Goal: Task Accomplishment & Management: Use online tool/utility

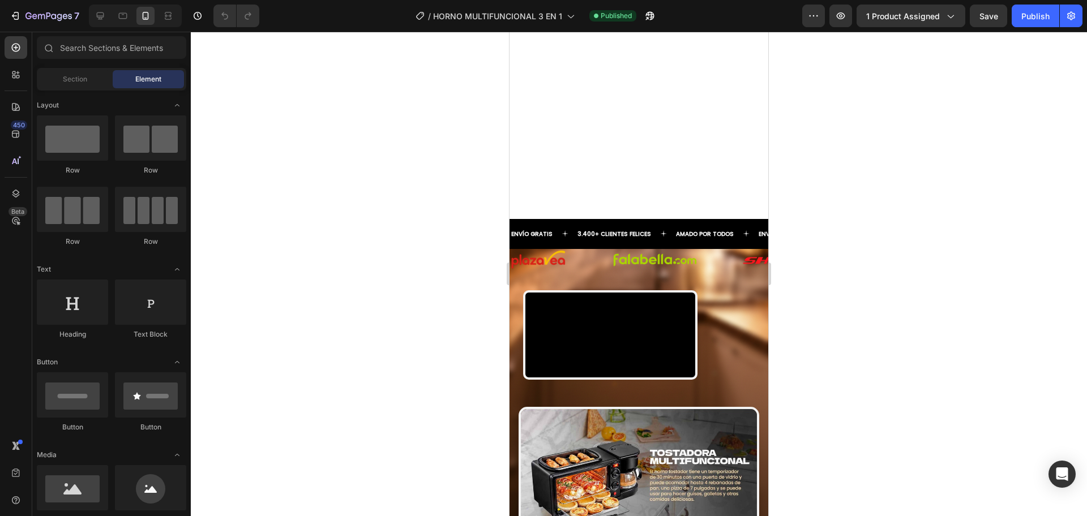
scroll to position [895, 0]
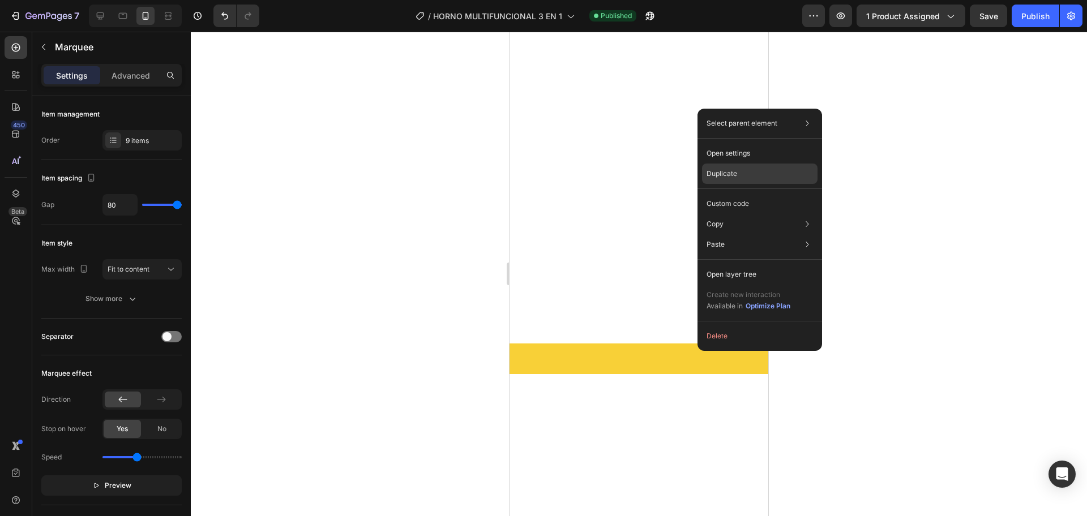
click at [735, 177] on p "Duplicate" at bounding box center [722, 174] width 31 height 10
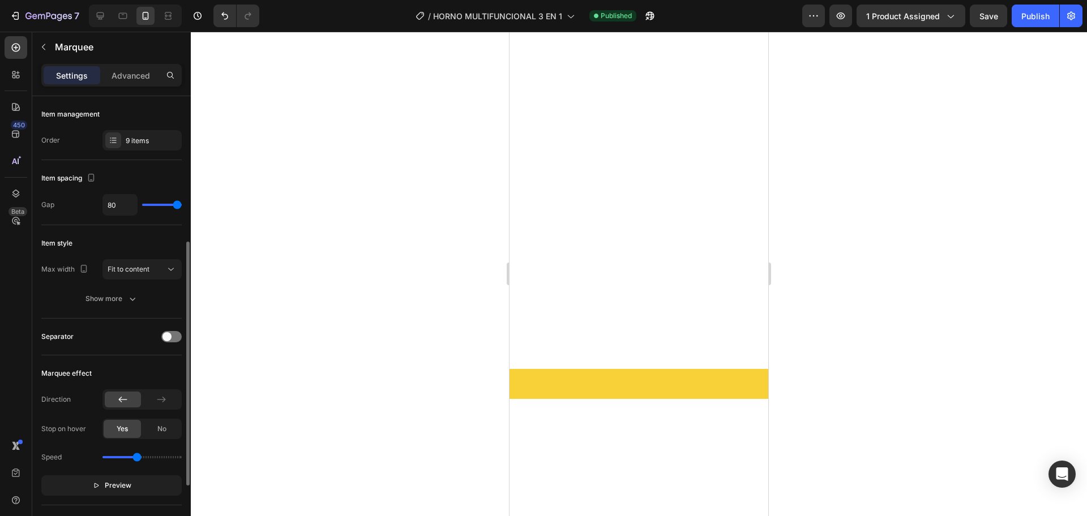
scroll to position [284, 0]
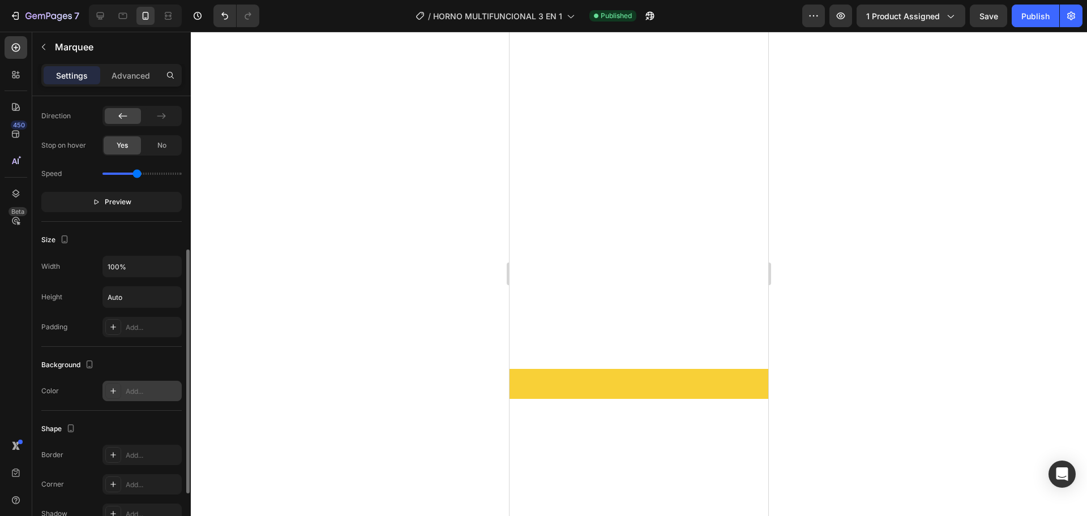
click at [152, 389] on div "Add..." at bounding box center [152, 392] width 53 height 10
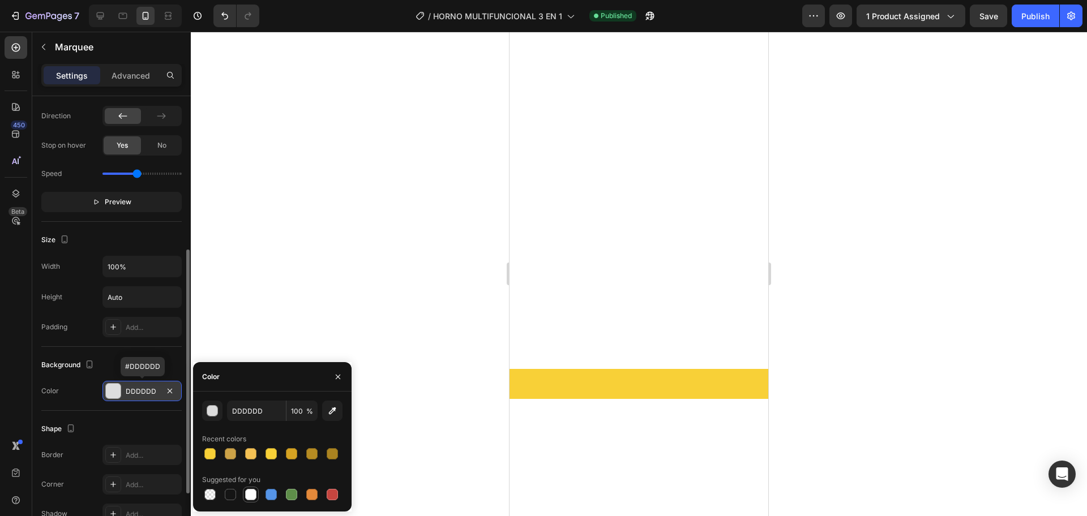
click at [255, 502] on div at bounding box center [251, 495] width 16 height 16
type input "FFFFFF"
click at [1038, 19] on div "Publish" at bounding box center [1035, 16] width 28 height 12
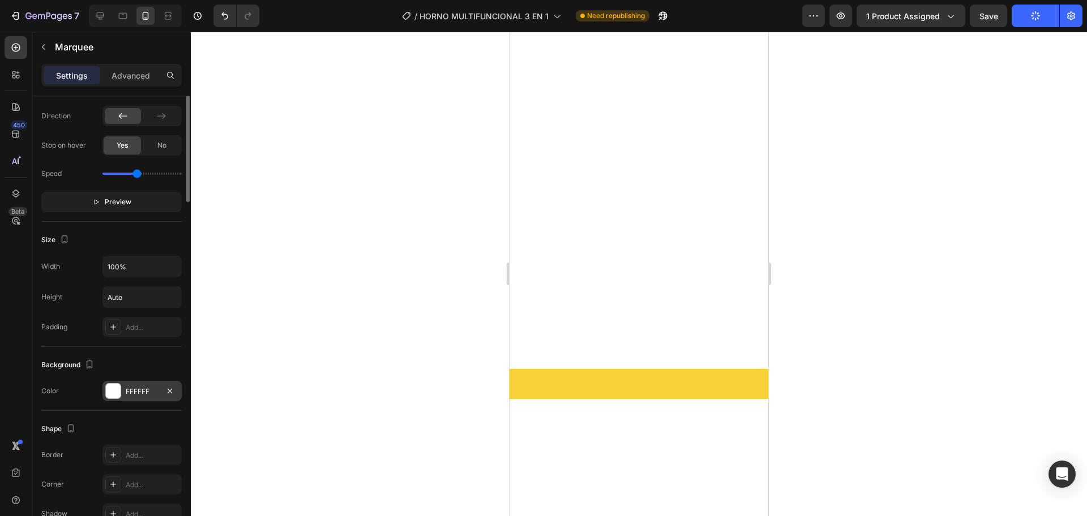
scroll to position [95, 0]
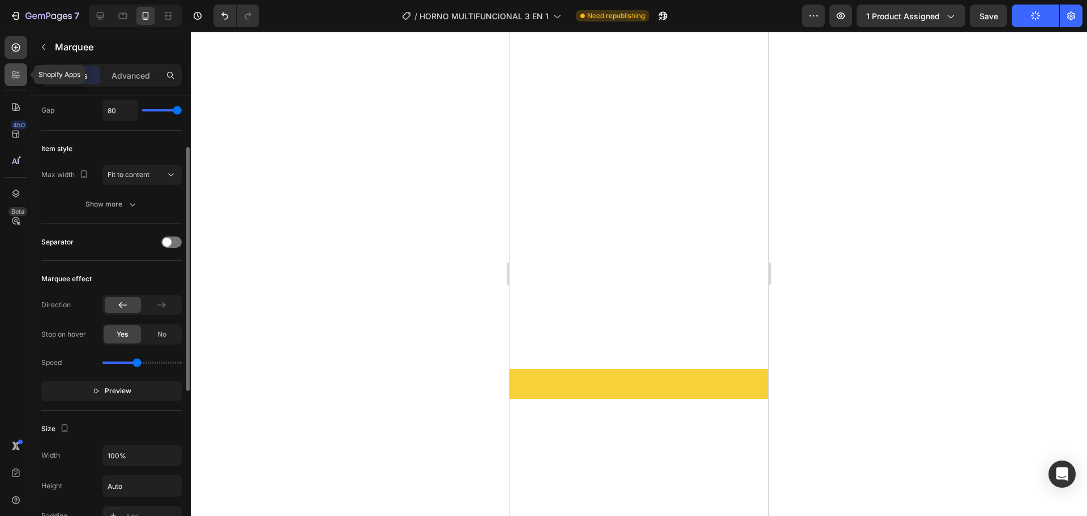
click at [15, 84] on div at bounding box center [16, 74] width 23 height 23
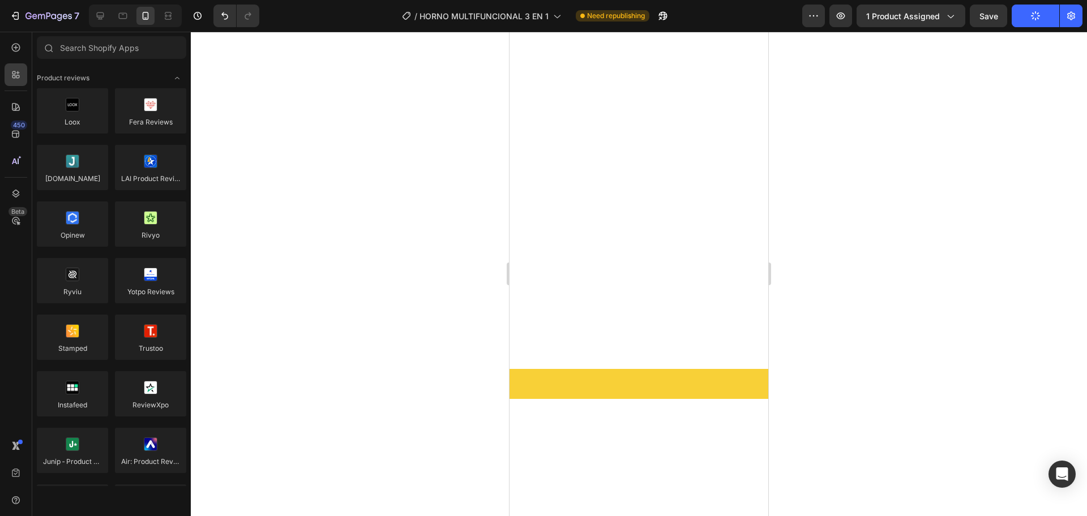
click at [18, 59] on div "450 Beta" at bounding box center [16, 235] width 23 height 399
click at [17, 48] on icon at bounding box center [16, 47] width 5 height 5
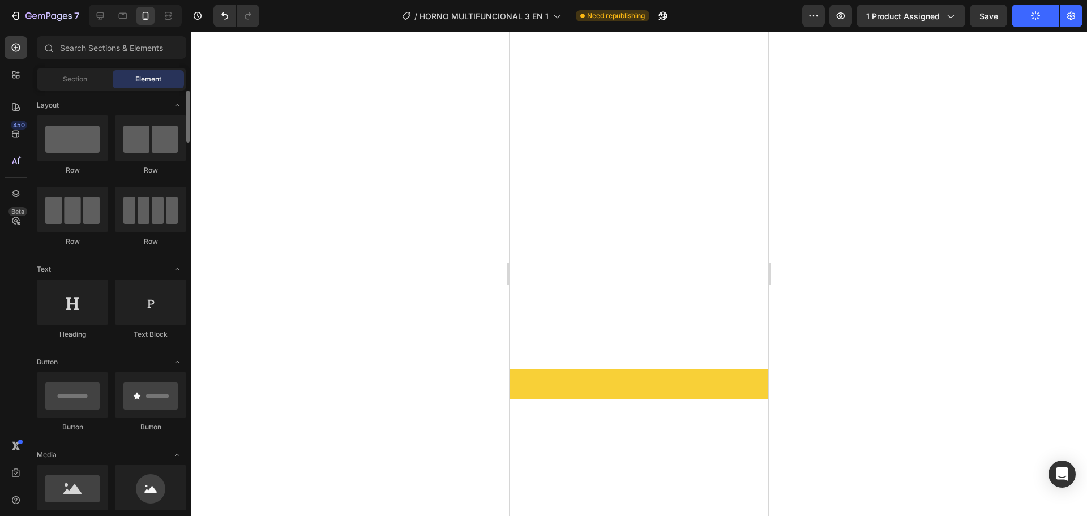
click at [84, 71] on div "Section" at bounding box center [74, 79] width 71 height 18
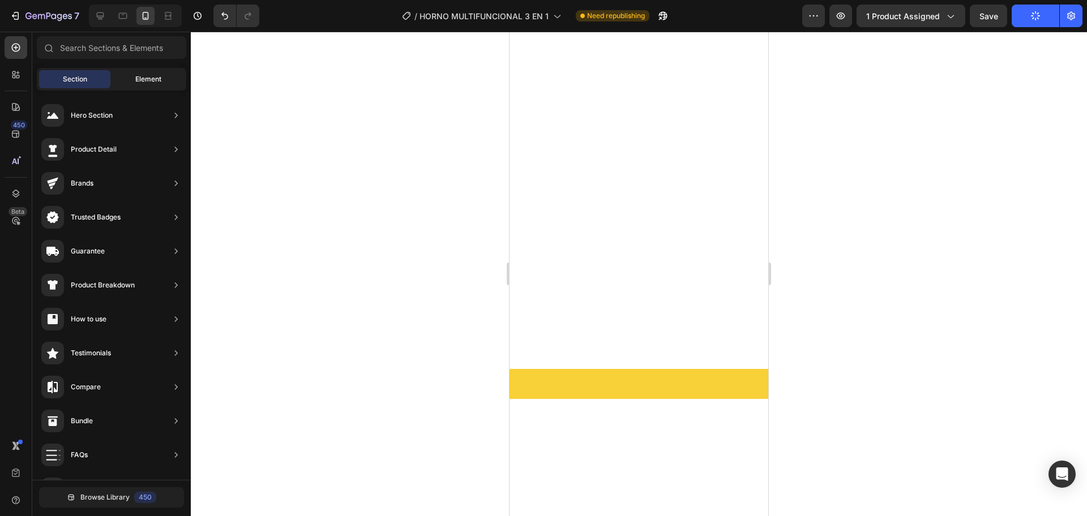
click at [144, 79] on span "Element" at bounding box center [148, 79] width 26 height 10
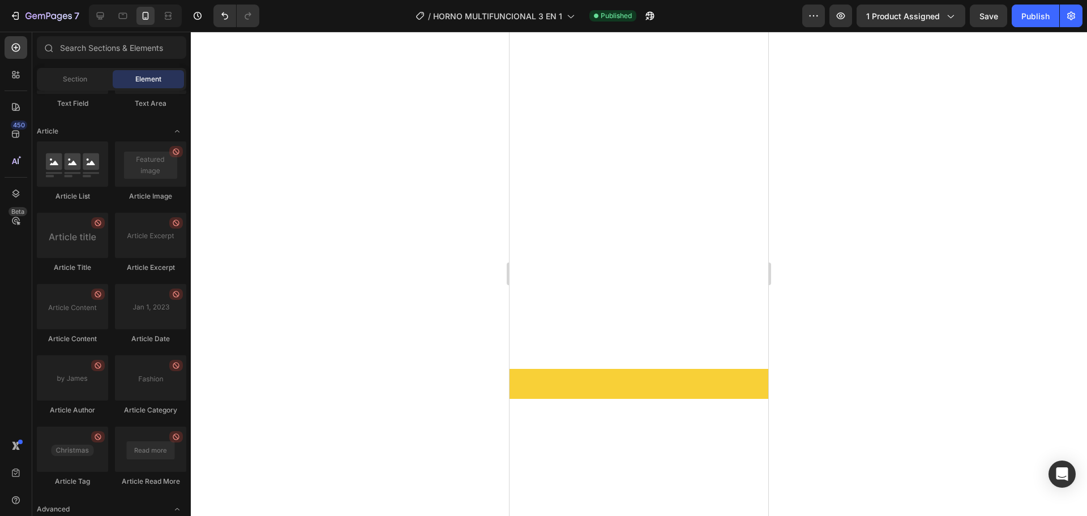
scroll to position [3007, 0]
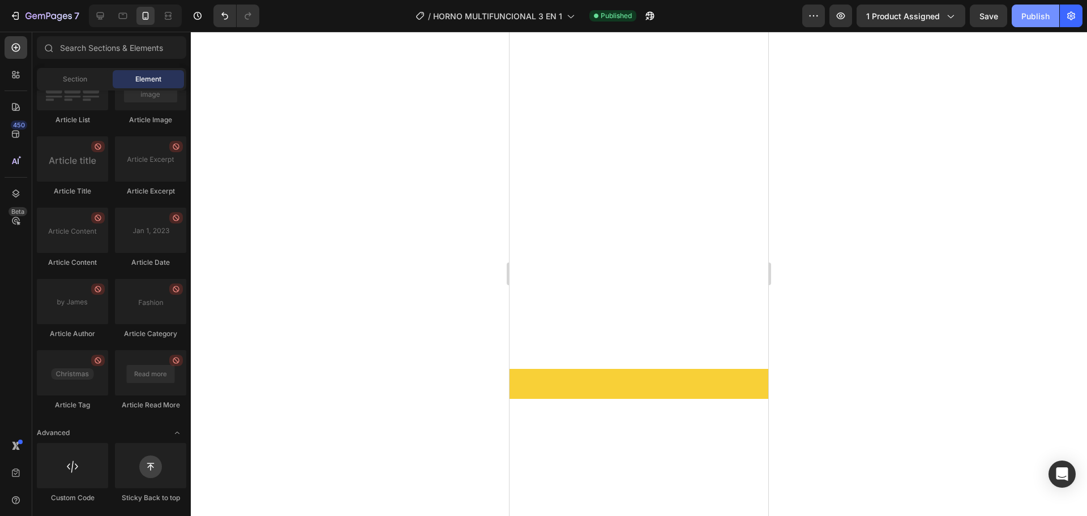
click at [1020, 24] on button "Publish" at bounding box center [1036, 16] width 48 height 23
